Goal: Information Seeking & Learning: Check status

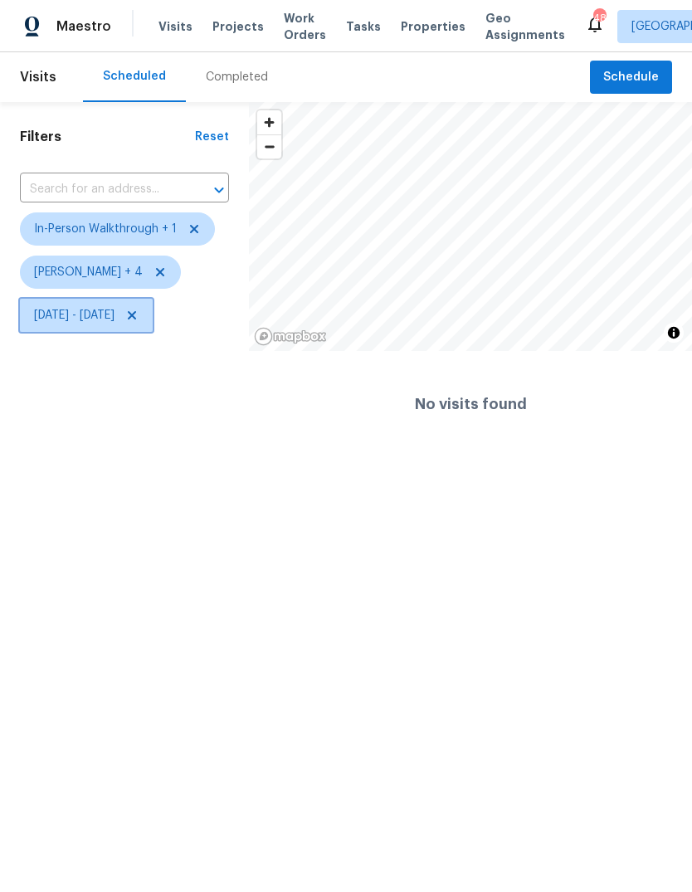
click at [115, 322] on span "Wed, Sep 24 - Wed, Sep 24" at bounding box center [74, 315] width 80 height 17
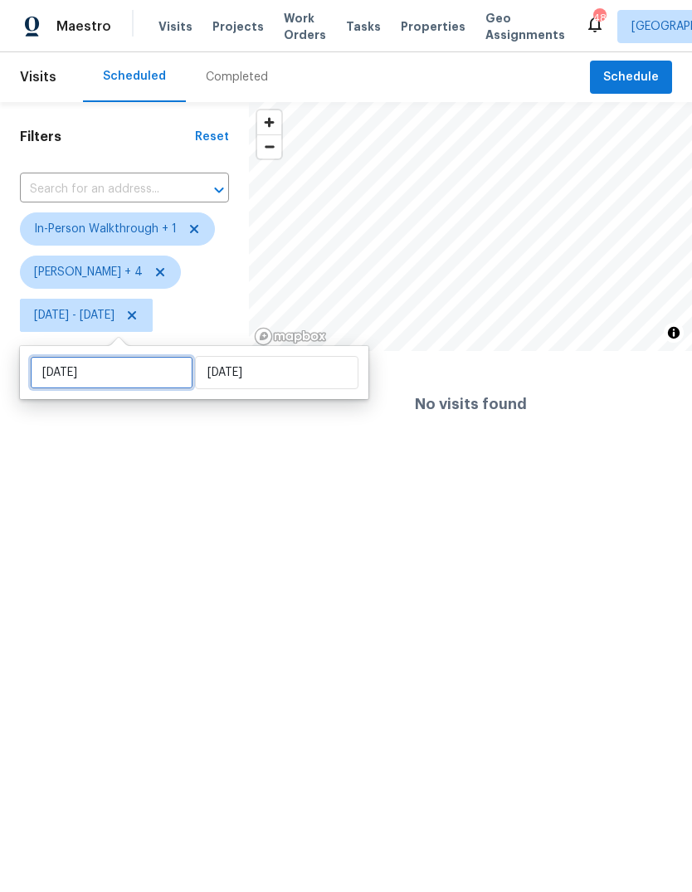
click at [144, 383] on input "Wed, Sep 24" at bounding box center [111, 372] width 163 height 33
select select "8"
select select "2025"
select select "9"
select select "2025"
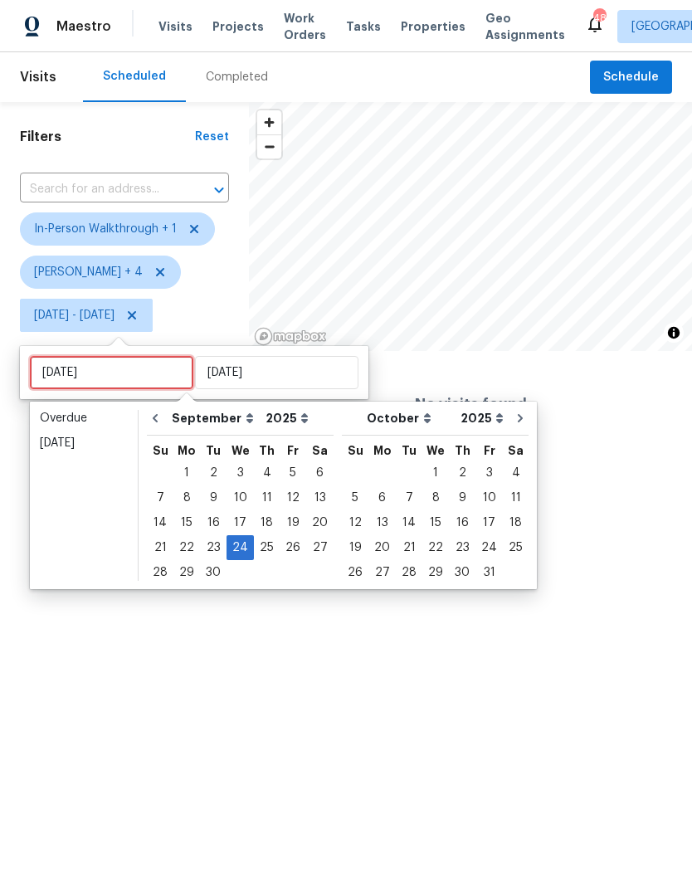
type input "[DATE]"
click at [506, 475] on div "4" at bounding box center [516, 472] width 26 height 23
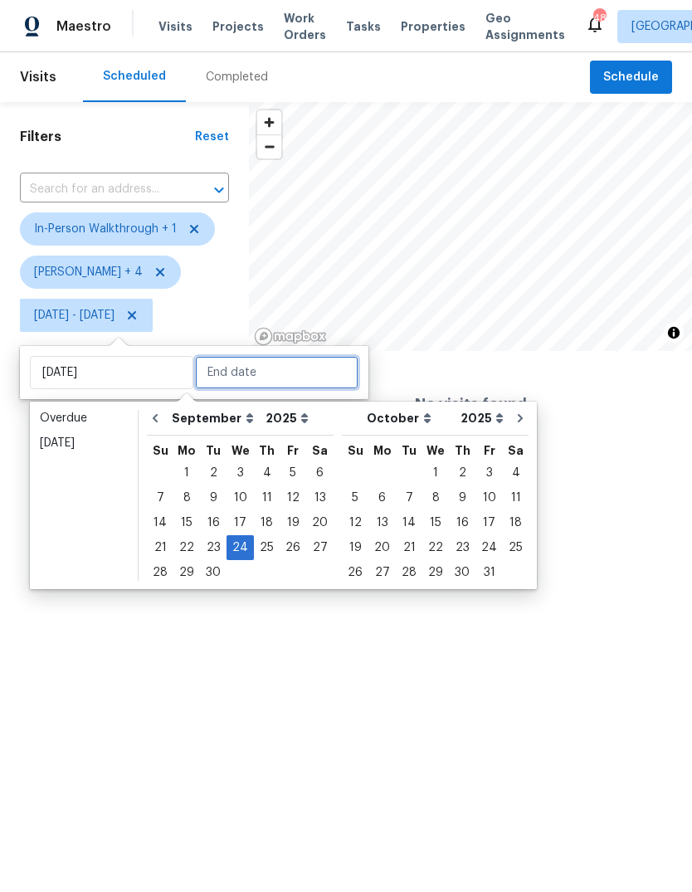
type input "[DATE]"
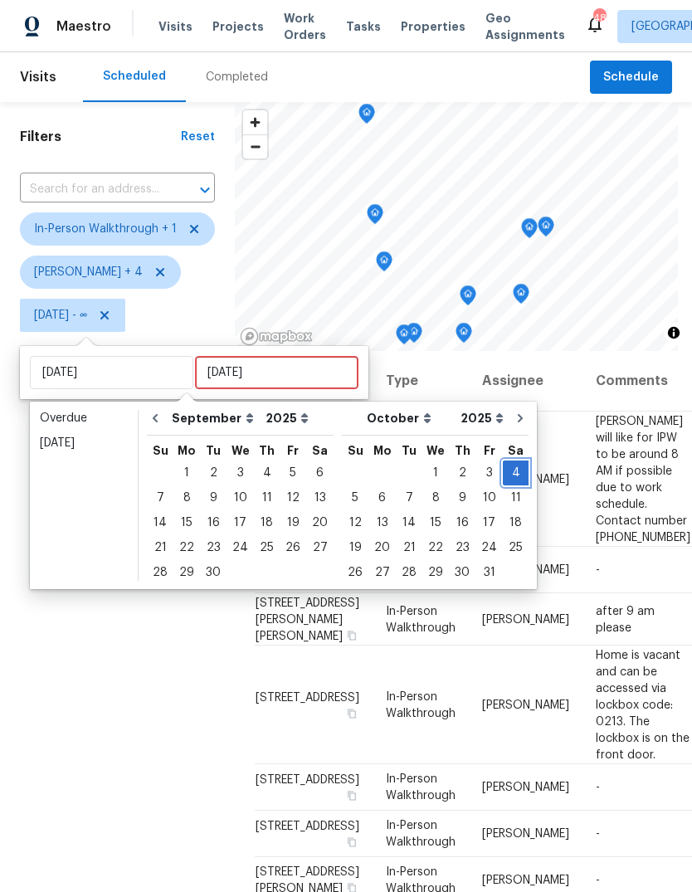
click at [510, 471] on div "4" at bounding box center [516, 472] width 26 height 23
type input "[DATE]"
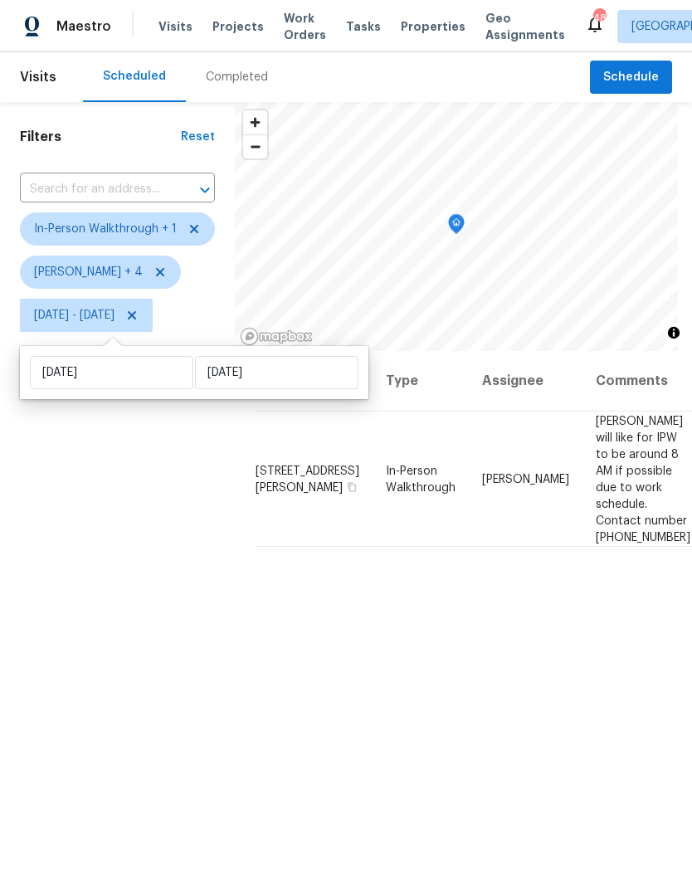
click at [147, 651] on div "Filters Reset ​ In-Person Walkthrough + 1 Alicia Anices + 4 Sat, Oct 04 - Sat, …" at bounding box center [117, 583] width 235 height 963
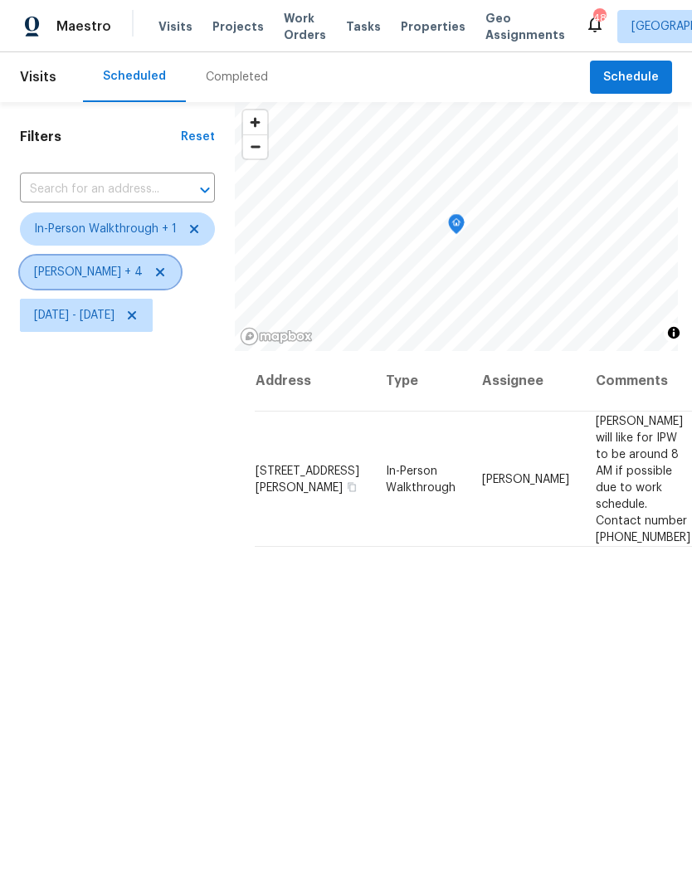
click at [154, 277] on icon at bounding box center [160, 272] width 13 height 13
